Goal: Information Seeking & Learning: Learn about a topic

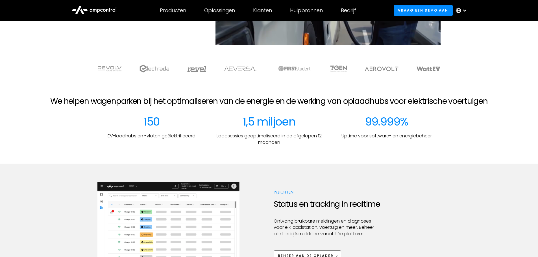
scroll to position [169, 0]
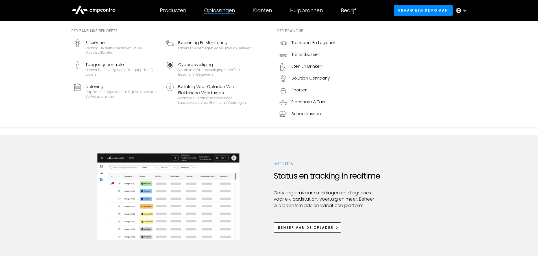
click at [211, 13] on div at bounding box center [219, 13] width 30 height 0
click at [113, 47] on div "Verlaag de netbeperkingen en de brandstofkosten" at bounding box center [123, 50] width 74 height 9
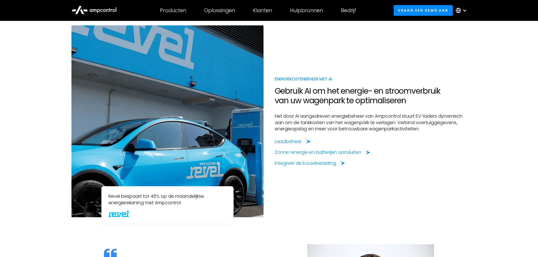
scroll to position [452, 0]
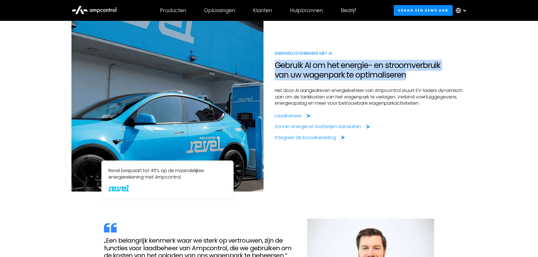
drag, startPoint x: 271, startPoint y: 64, endPoint x: 405, endPoint y: 80, distance: 135.6
click at [405, 80] on div "ENERGIEKOSTENBEHEER MET AI Gebruik AI om het energie- en stroomverbruik van uw …" at bounding box center [370, 95] width 203 height 91
click at [406, 74] on h2 "Gebruik AI om het energie- en stroomverbruik van uw wagenpark te optimaliseren" at bounding box center [371, 70] width 192 height 19
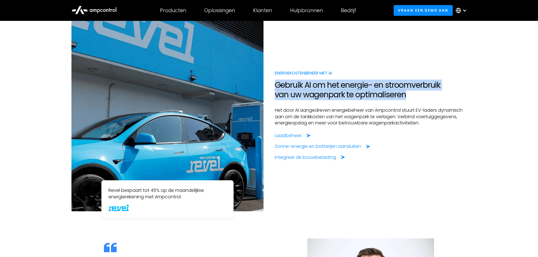
scroll to position [423, 0]
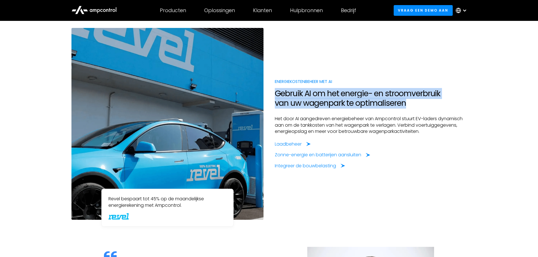
click at [401, 99] on h2 "Gebruik AI om het energie- en stroomverbruik van uw wagenpark te optimaliseren" at bounding box center [371, 98] width 192 height 19
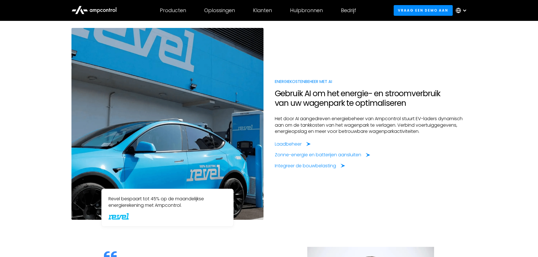
click at [400, 99] on h2 "Gebruik AI om het energie- en stroomverbruik van uw wagenpark te optimaliseren" at bounding box center [371, 98] width 192 height 19
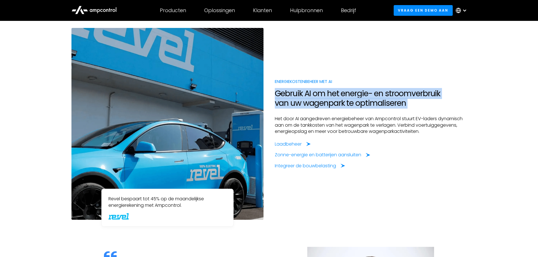
click at [400, 99] on h2 "Gebruik AI om het energie- en stroomverbruik van uw wagenpark te optimaliseren" at bounding box center [371, 98] width 192 height 19
click at [400, 97] on h2 "Gebruik AI om het energie- en stroomverbruik van uw wagenpark te optimaliseren" at bounding box center [371, 98] width 192 height 19
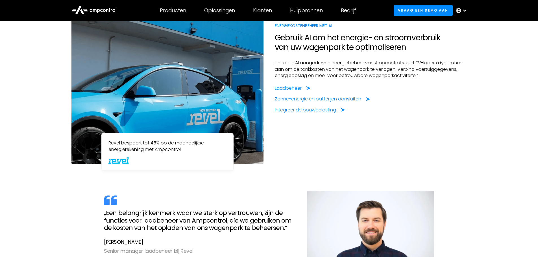
scroll to position [536, 0]
